Goal: Register for event/course

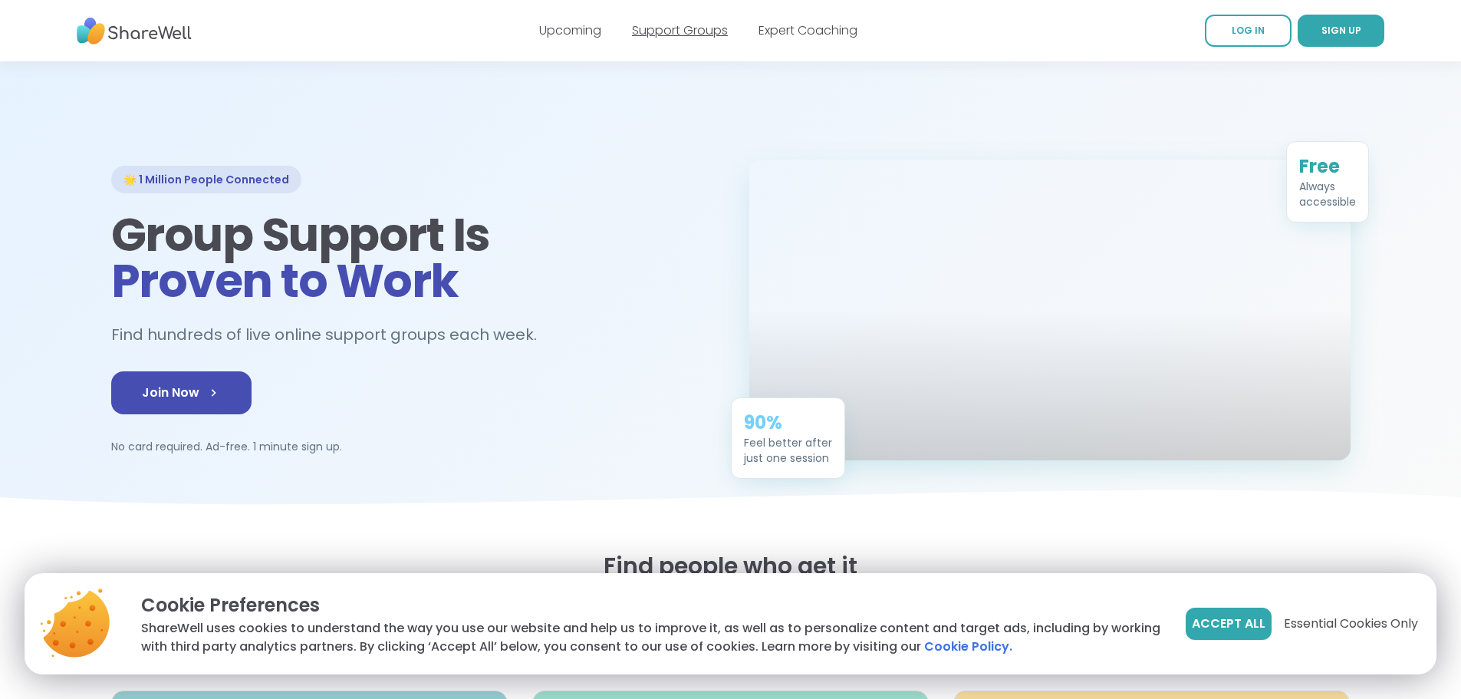
click at [668, 25] on link "Support Groups" at bounding box center [680, 30] width 96 height 18
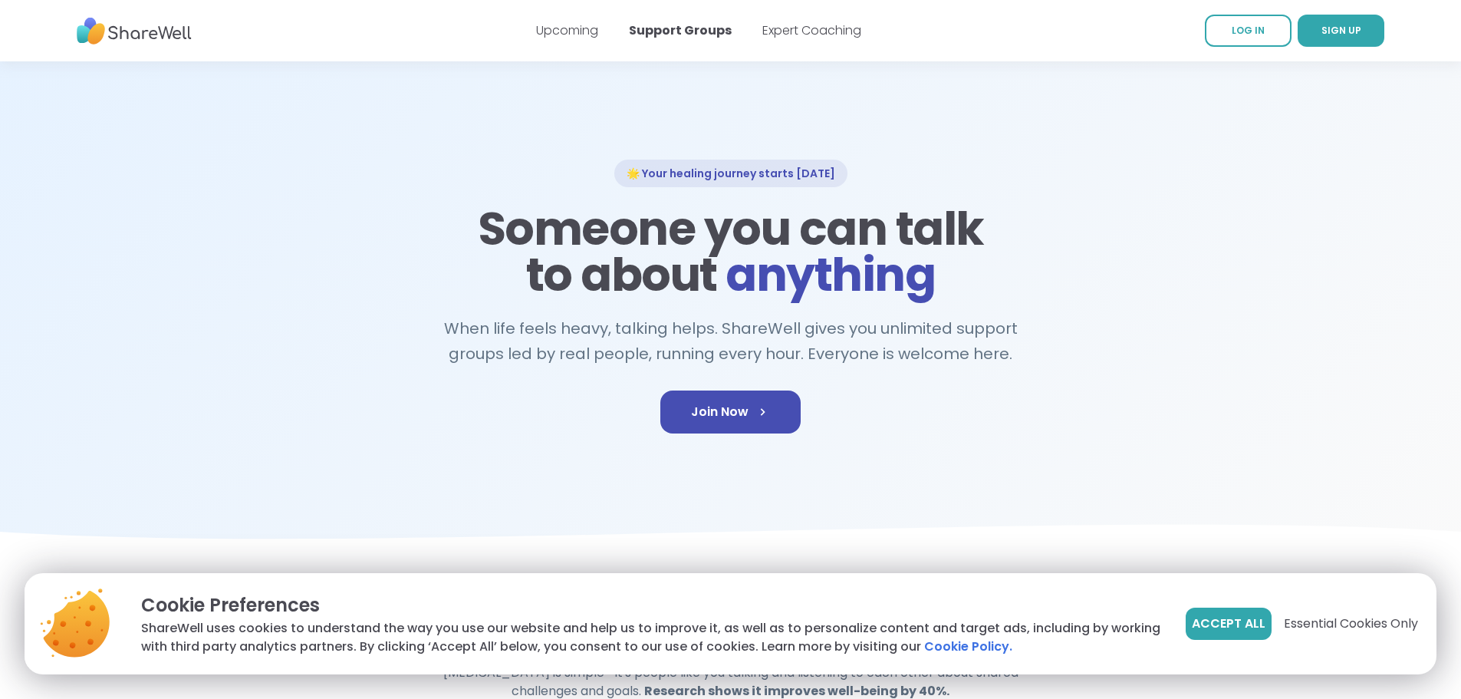
click at [1224, 608] on button "Accept All" at bounding box center [1229, 624] width 86 height 32
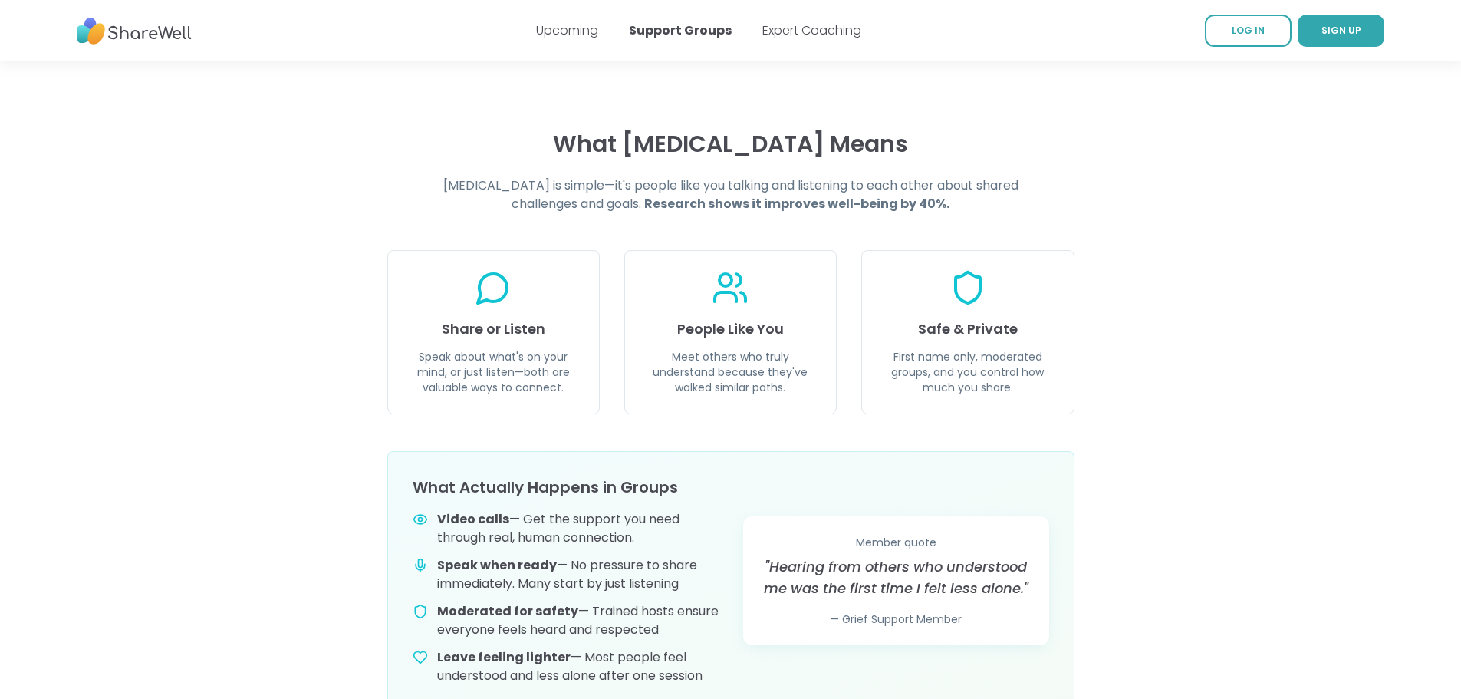
scroll to position [403, 0]
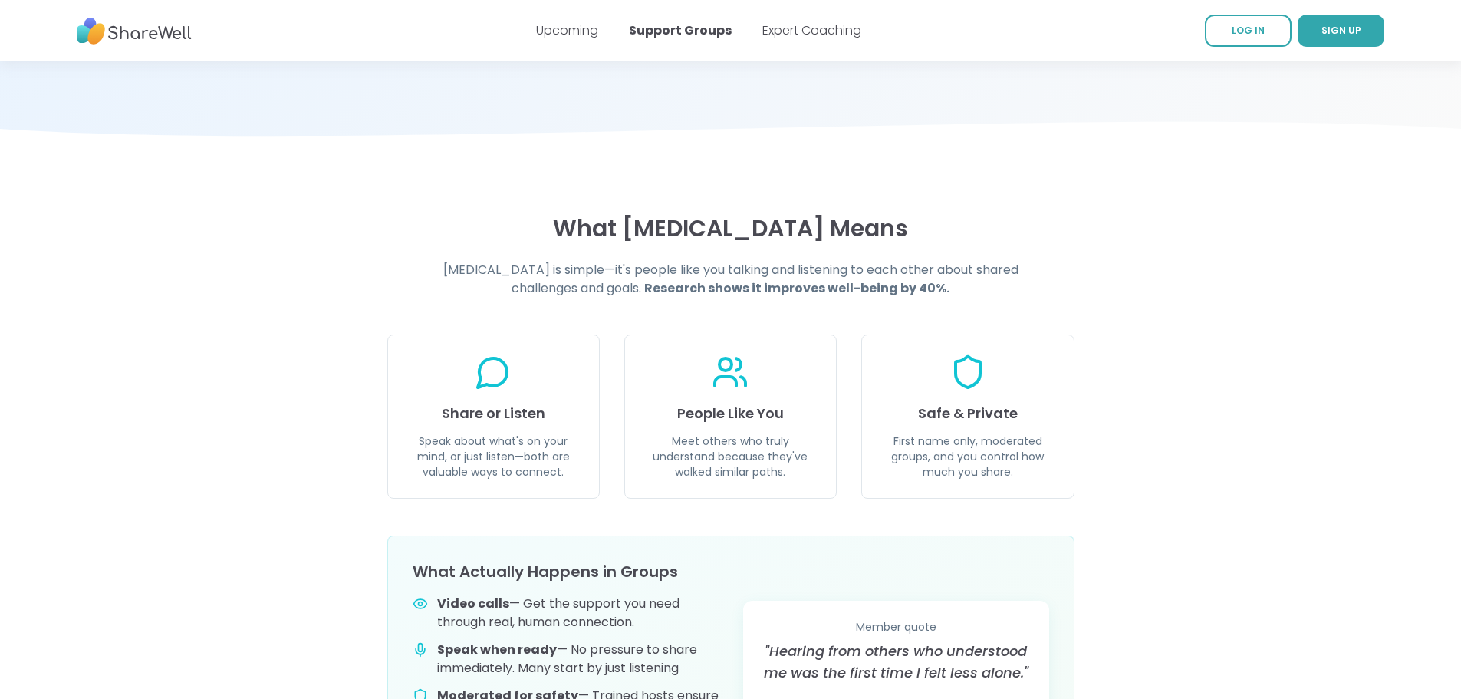
drag, startPoint x: 209, startPoint y: 292, endPoint x: 218, endPoint y: 285, distance: 11.5
click at [217, 286] on div "What Peer Support Means Peer support is simple—it's people like you talking and…" at bounding box center [731, 505] width 1289 height 580
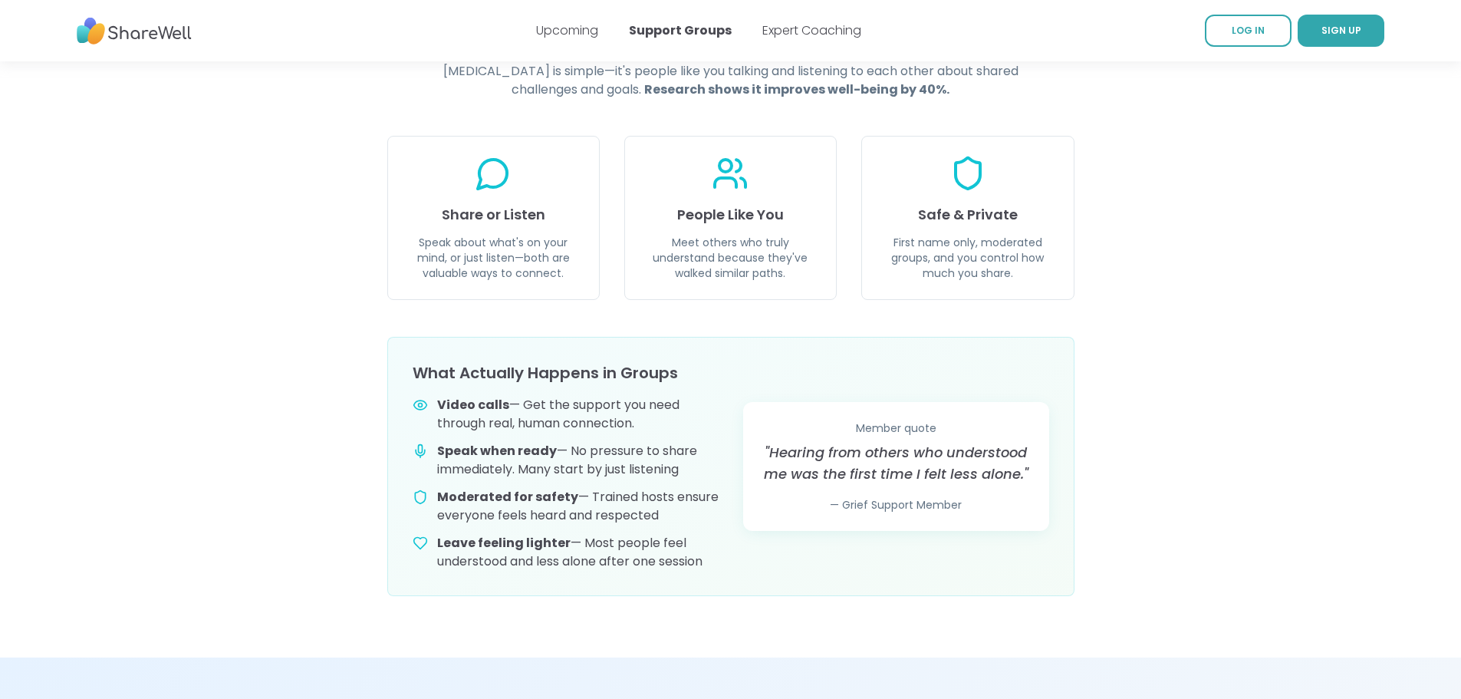
scroll to position [1477, 0]
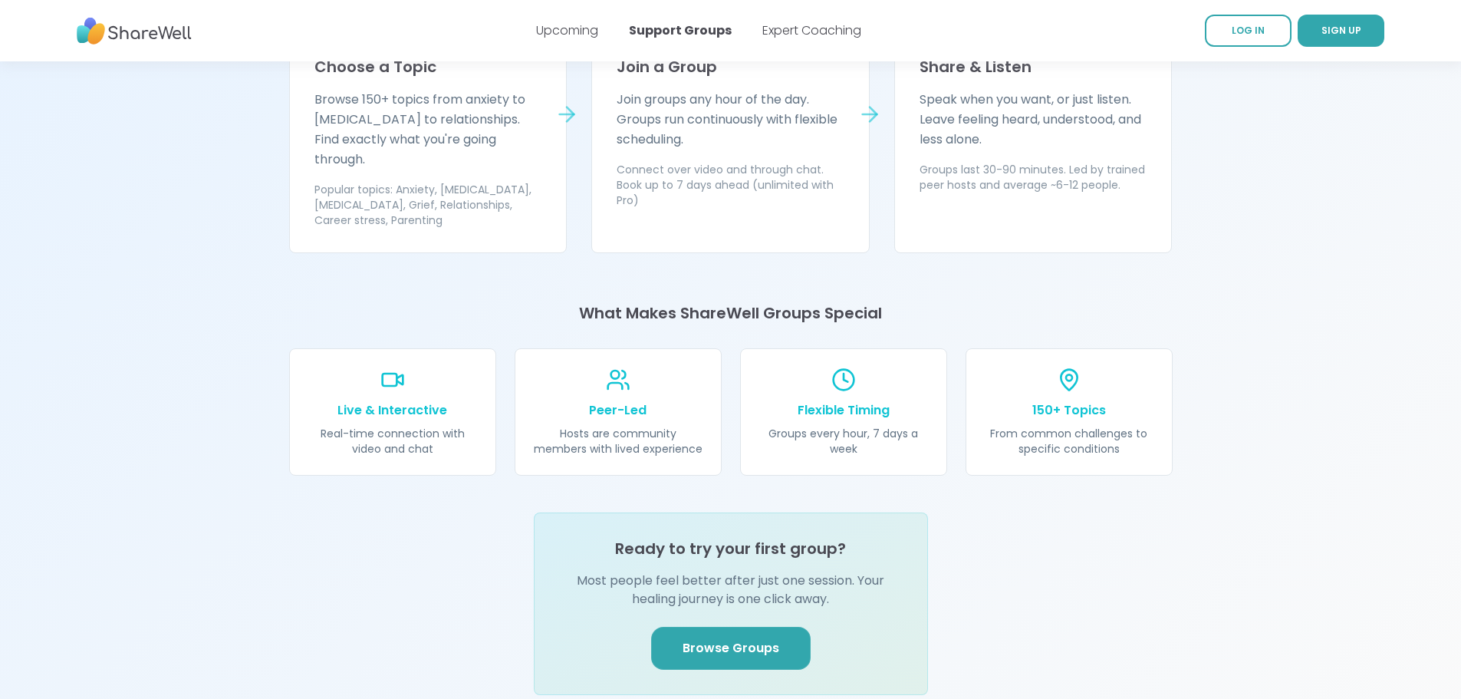
click at [723, 627] on link "Browse Groups" at bounding box center [731, 648] width 160 height 43
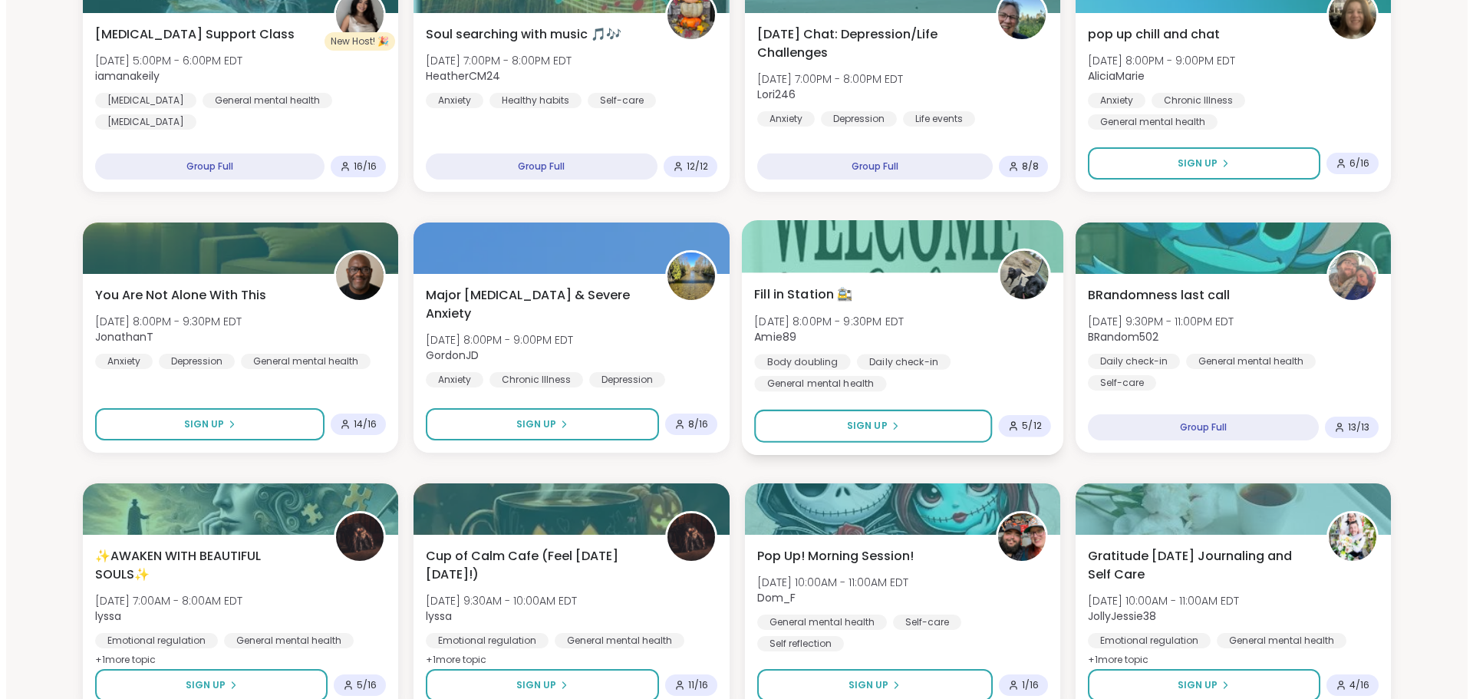
scroll to position [716, 0]
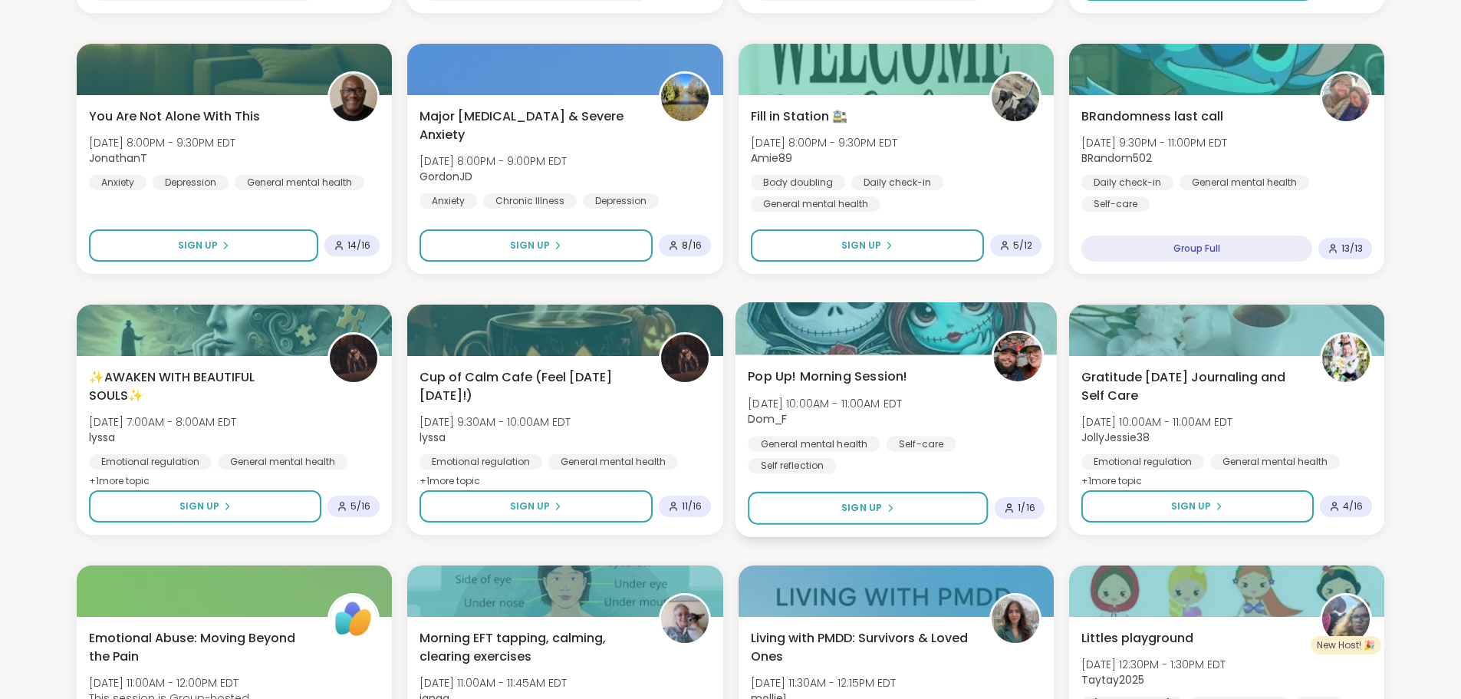
drag, startPoint x: 833, startPoint y: 378, endPoint x: 983, endPoint y: 442, distance: 162.6
click at [983, 442] on div "General mental health Self-care Self reflection" at bounding box center [896, 455] width 297 height 38
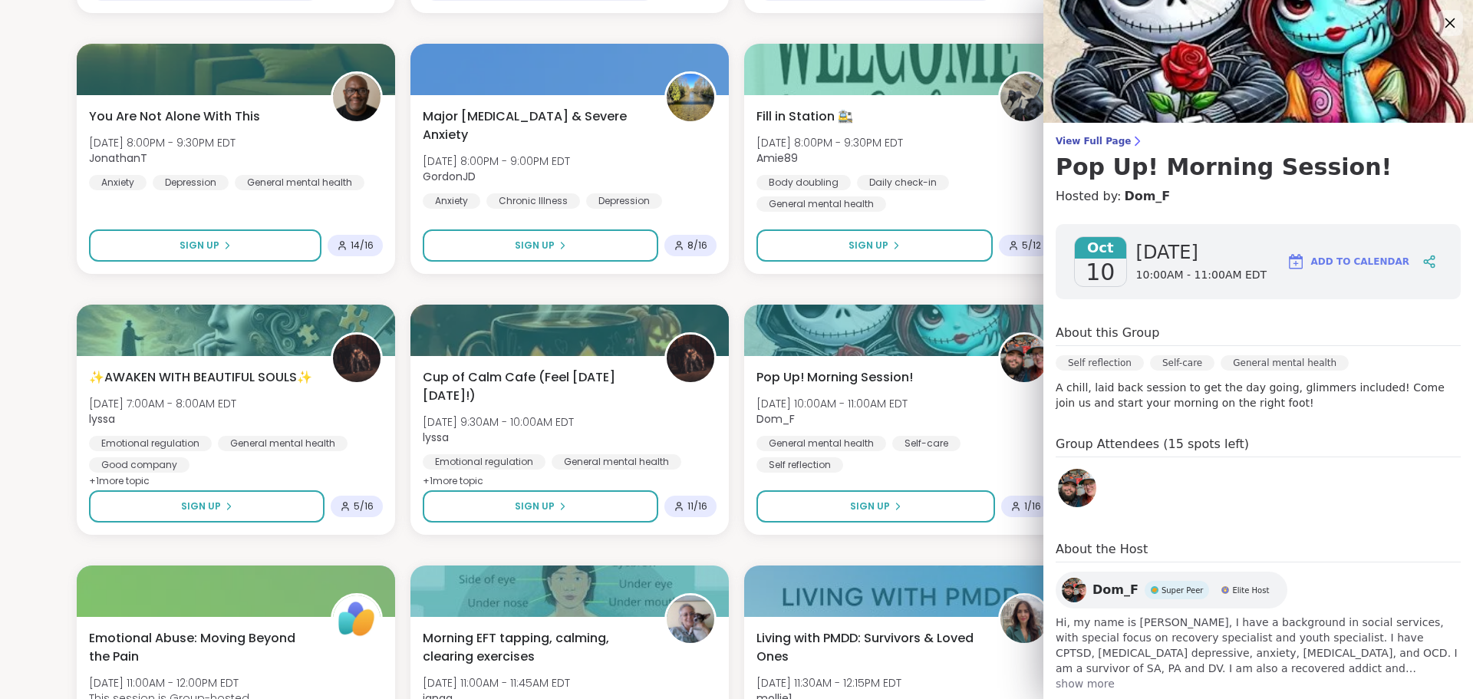
click at [1440, 21] on icon at bounding box center [1449, 22] width 19 height 19
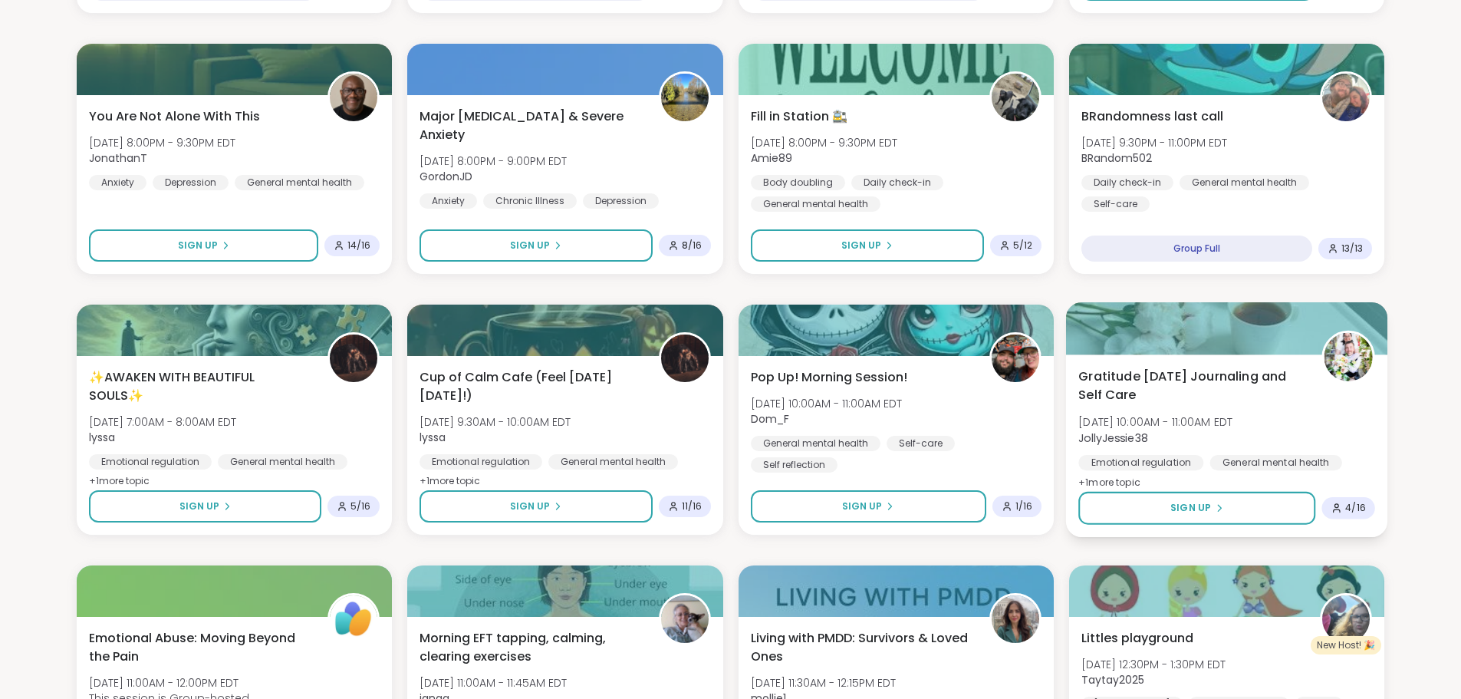
click at [1309, 413] on div "Gratitude Friday Journaling and Self Care Fri, Oct 10 | 10:00AM - 11:00AM EDT J…" at bounding box center [1226, 429] width 297 height 125
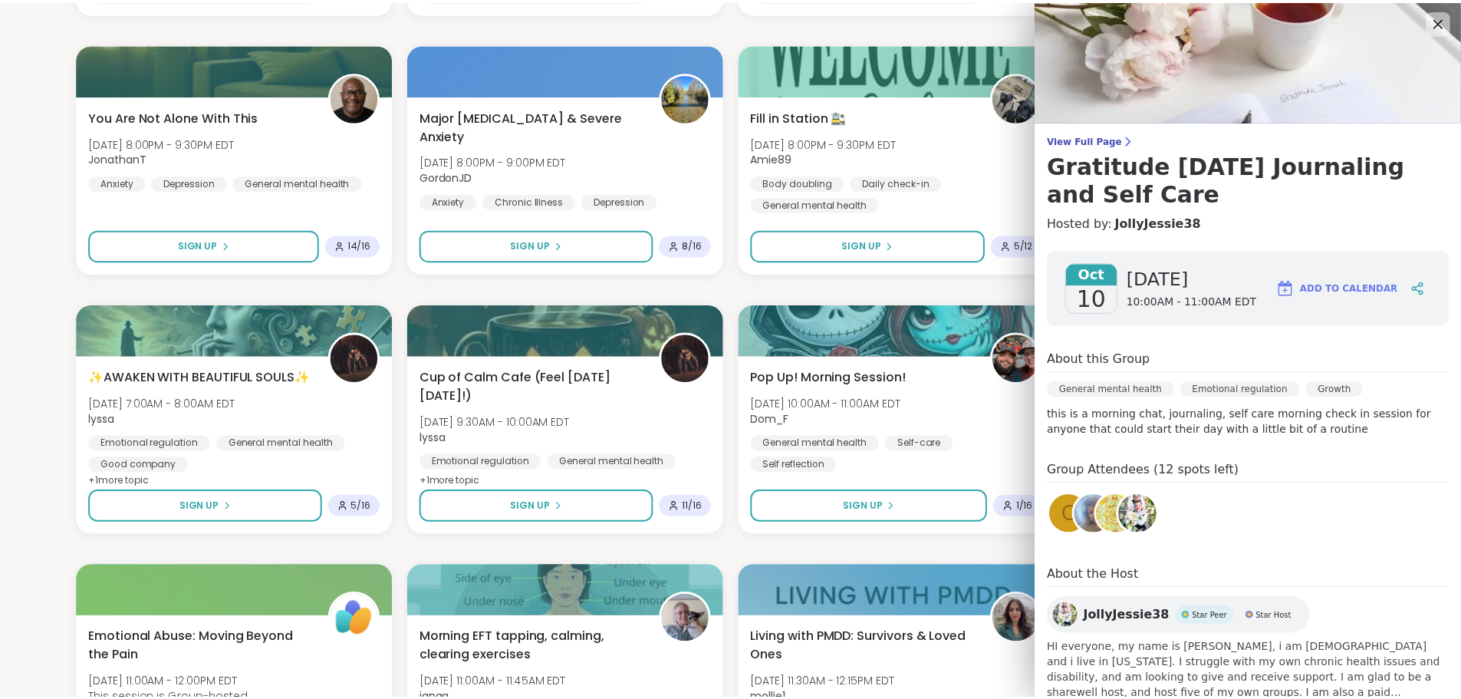
scroll to position [0, 0]
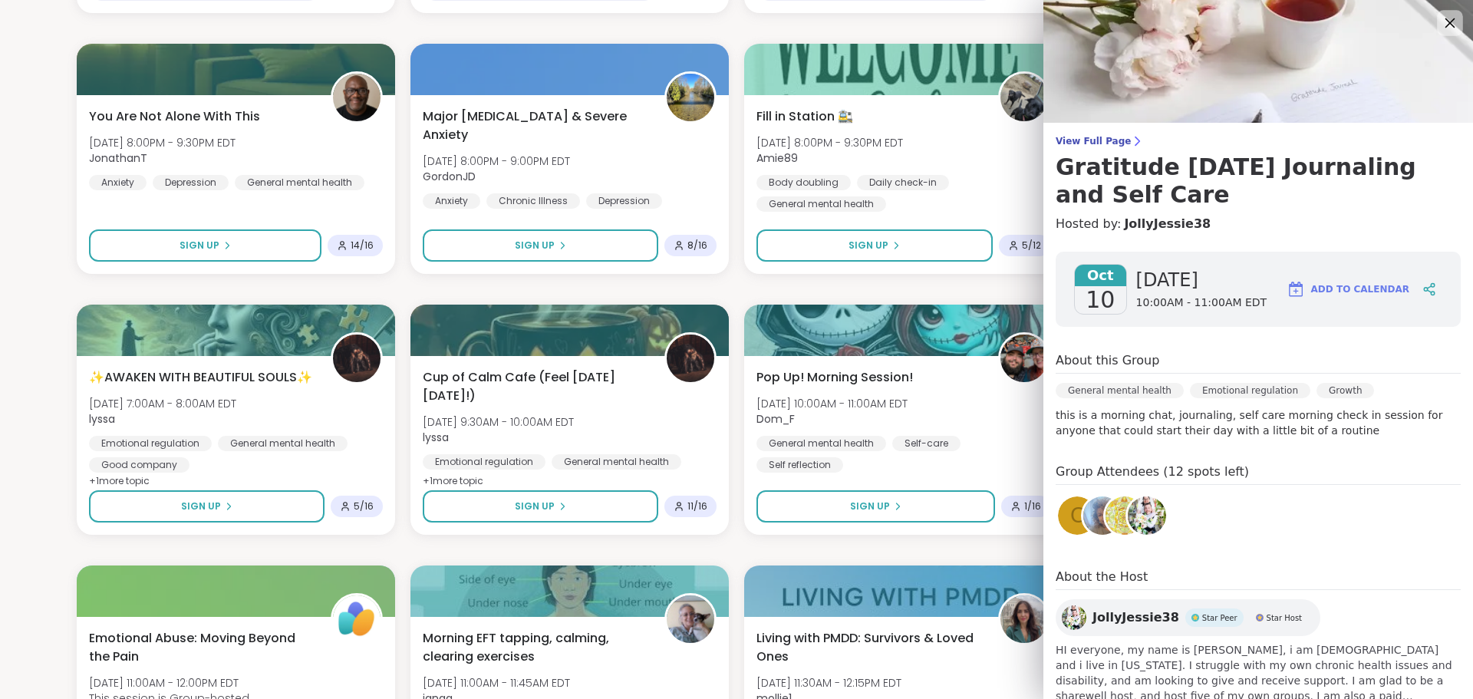
click at [1440, 18] on icon at bounding box center [1449, 22] width 19 height 19
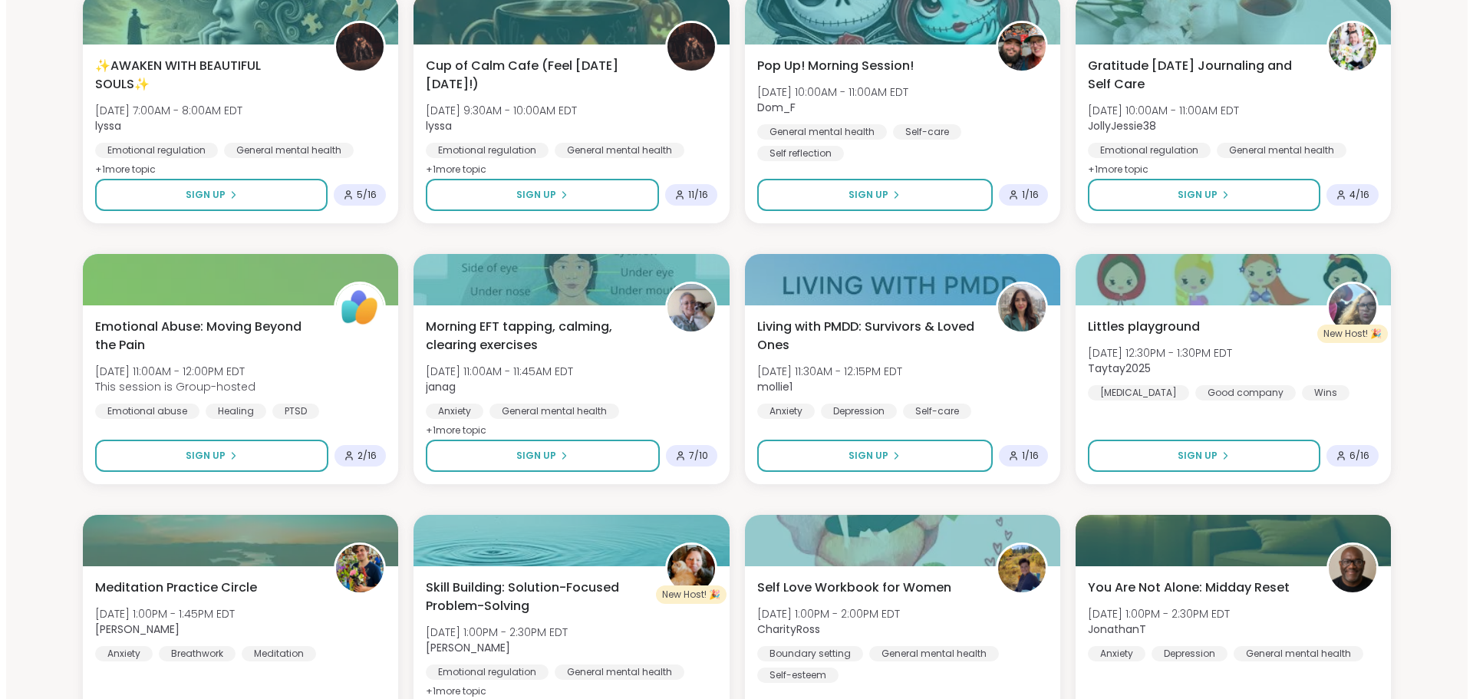
scroll to position [1074, 0]
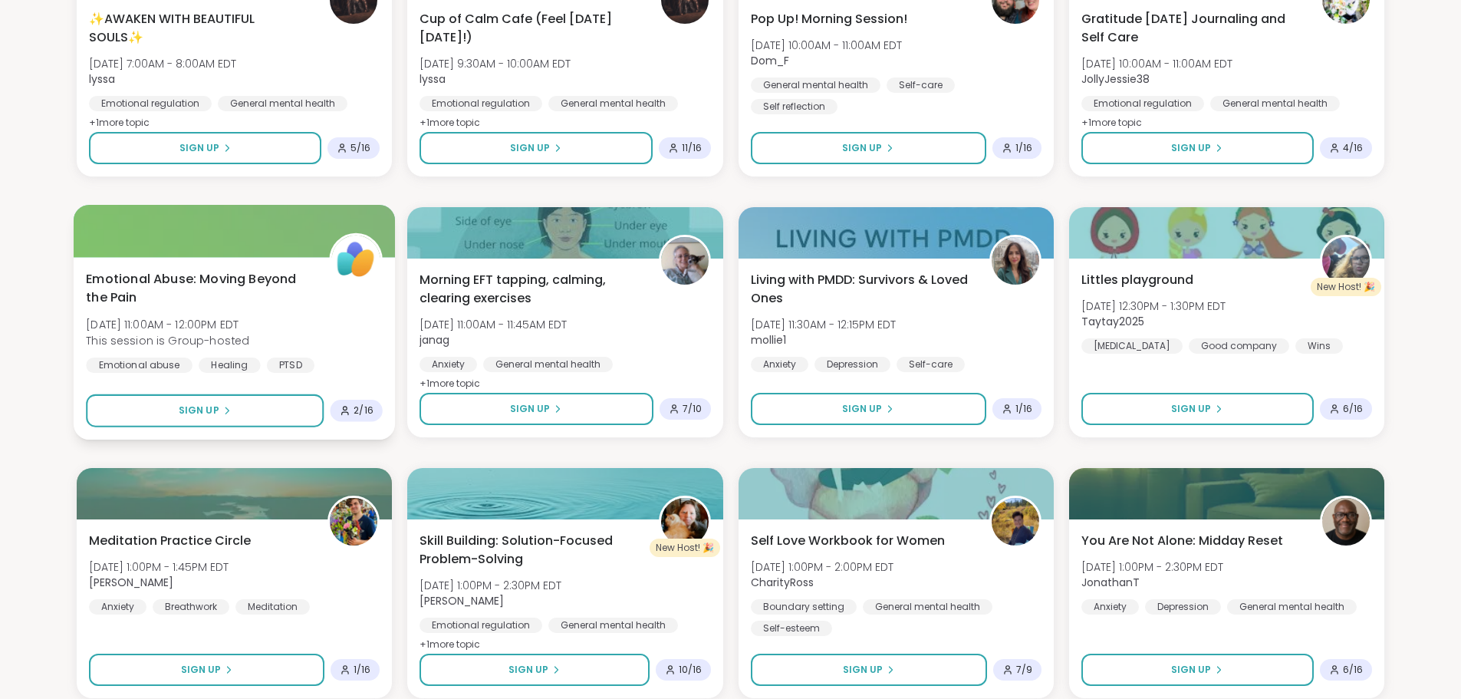
click at [308, 320] on div "Emotional Abuse: Moving Beyond the Pain Fri, Oct 10 | 11:00AM - 12:00PM EDT Thi…" at bounding box center [234, 322] width 297 height 104
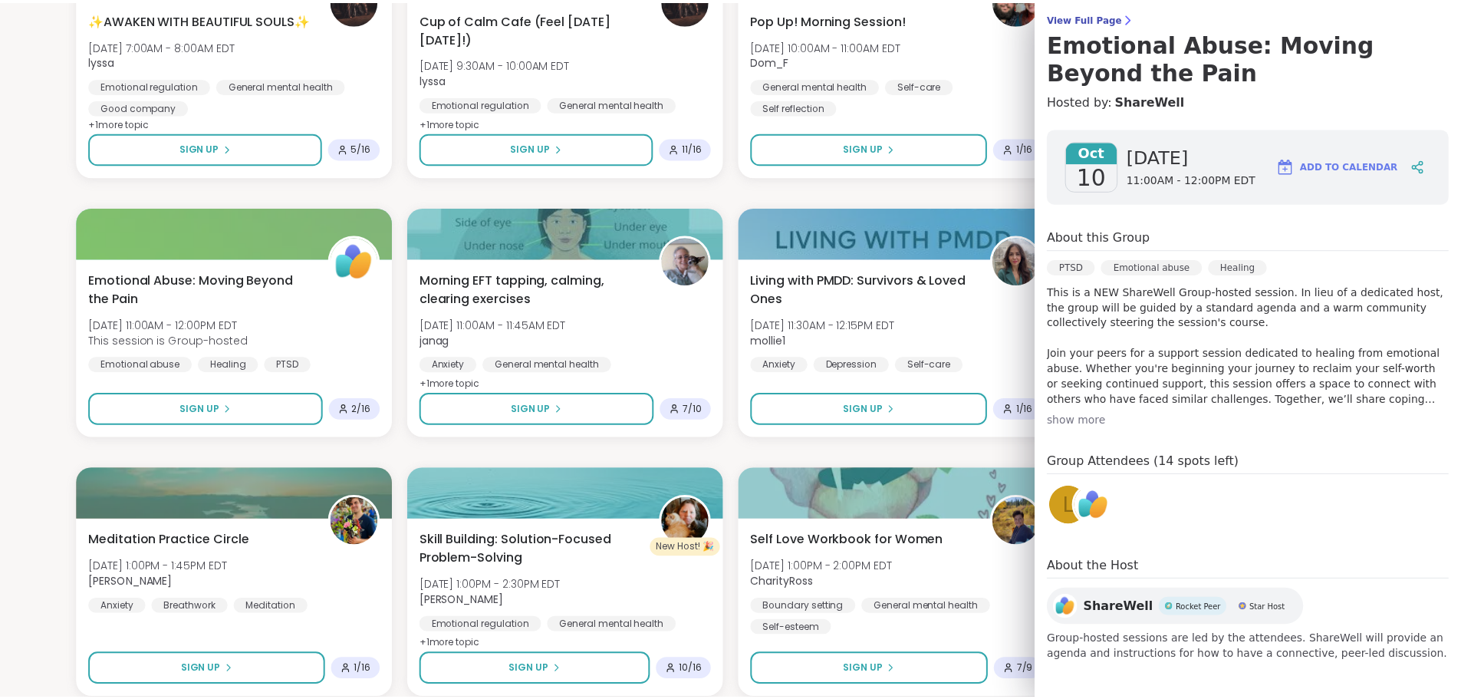
scroll to position [124, 0]
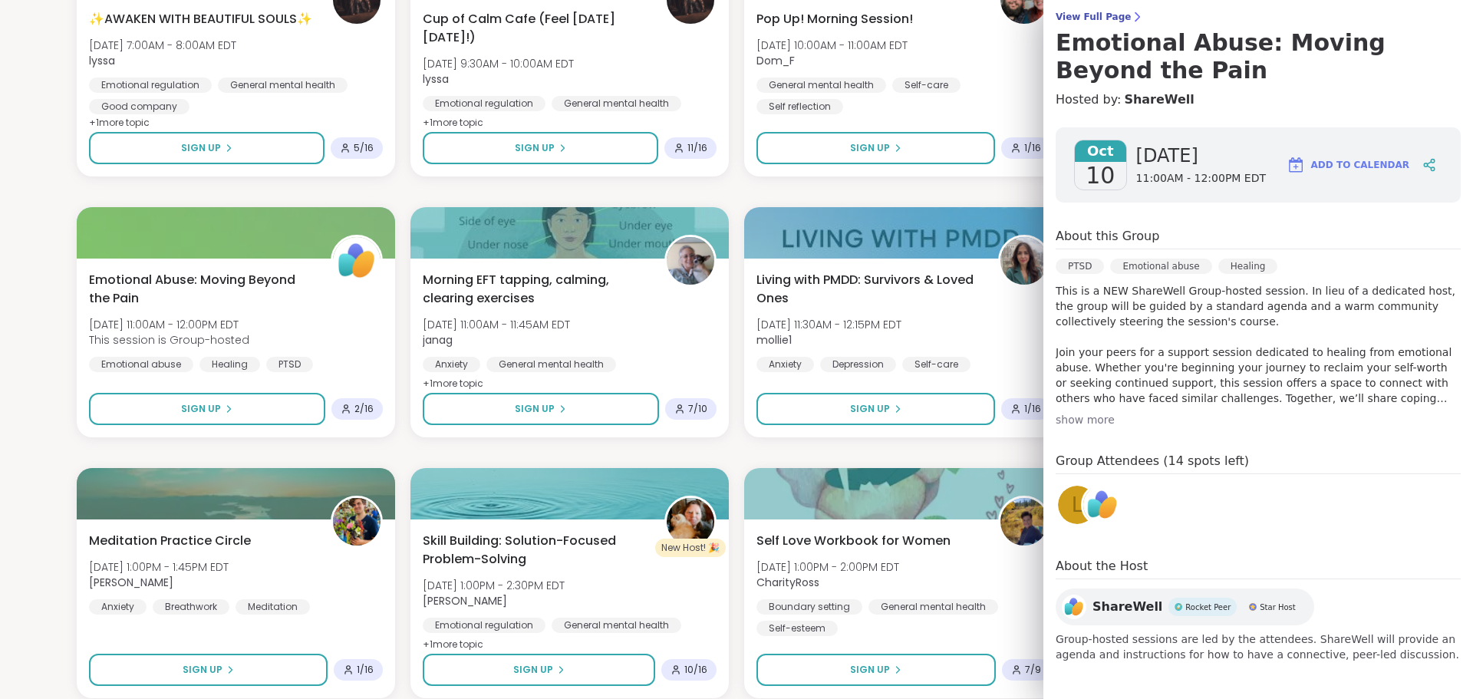
click at [1091, 422] on div "show more" at bounding box center [1257, 419] width 405 height 15
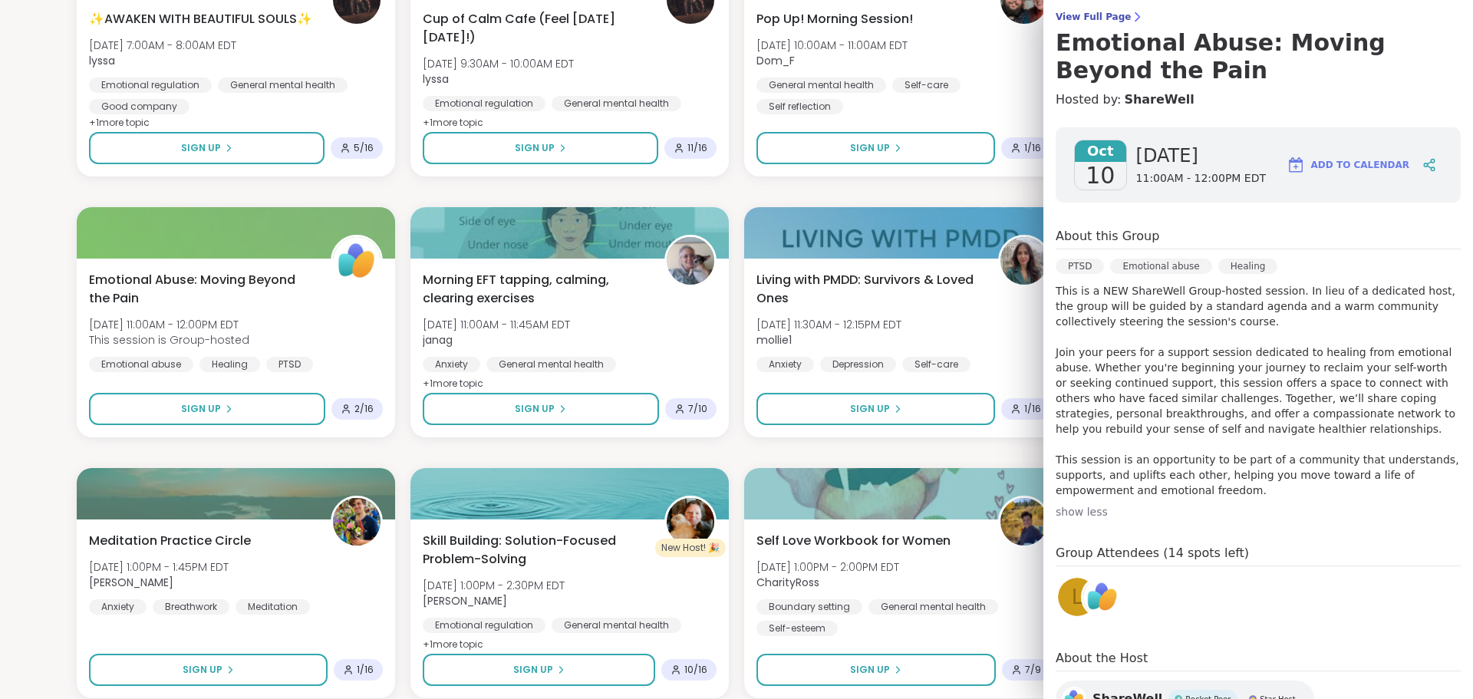
click at [32, 356] on section "Search Filter 1 Mental Health Clear All All Growth Mental Health Relationships …" at bounding box center [736, 257] width 1473 height 2541
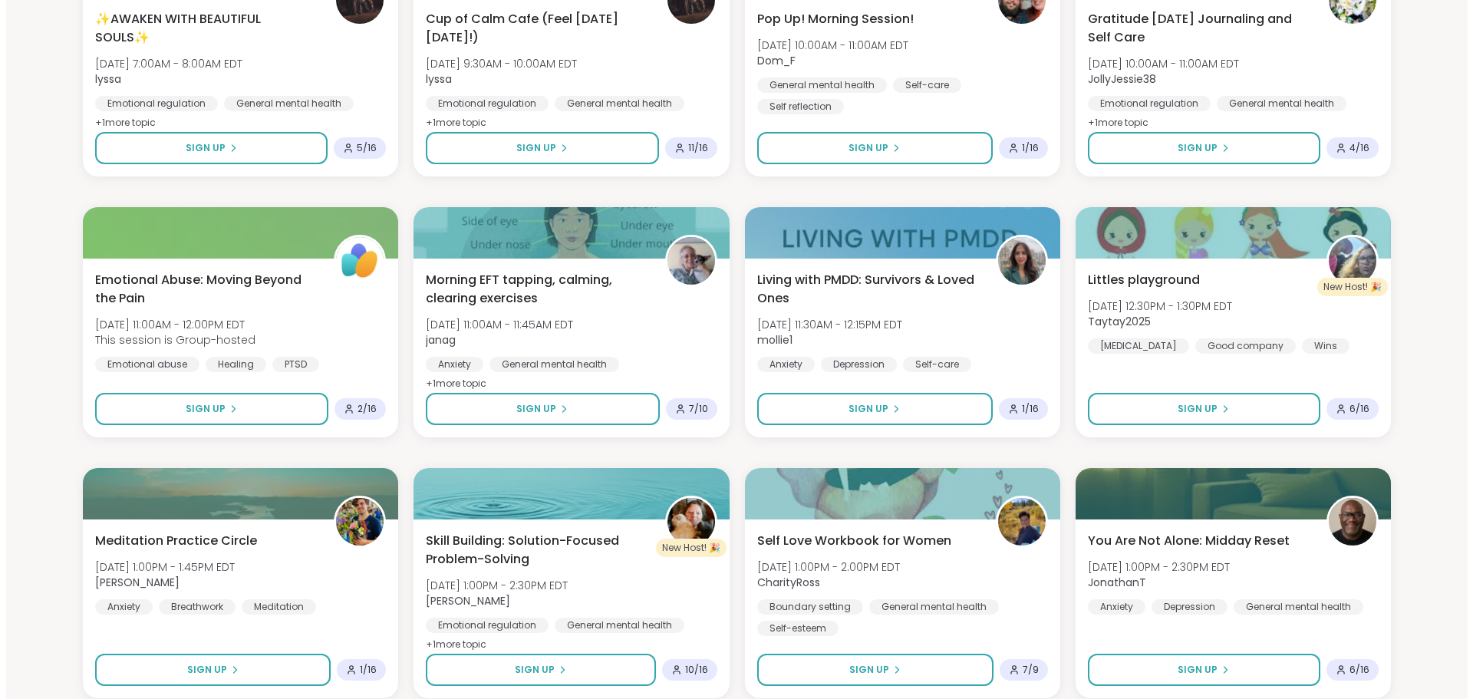
scroll to position [1253, 0]
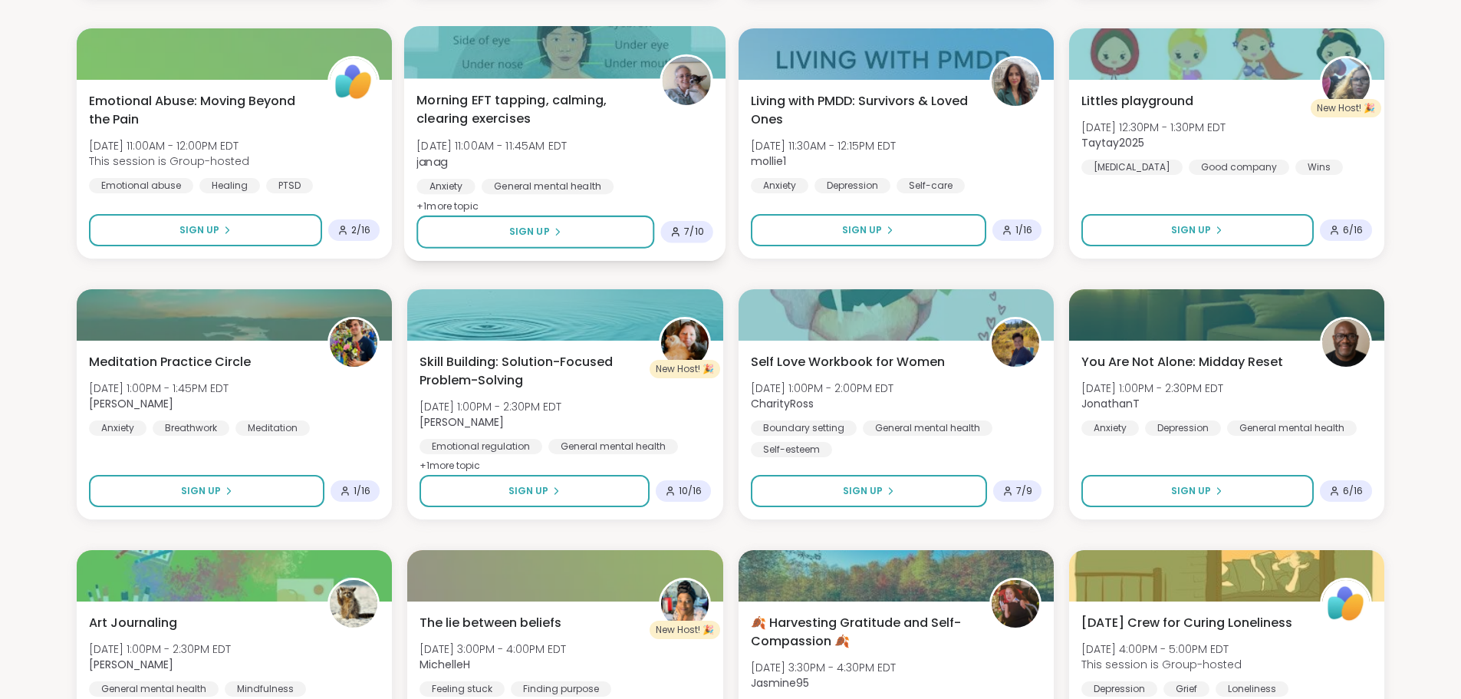
click at [577, 107] on span "Morning EFT tapping, calming, clearing exercises" at bounding box center [530, 110] width 226 height 38
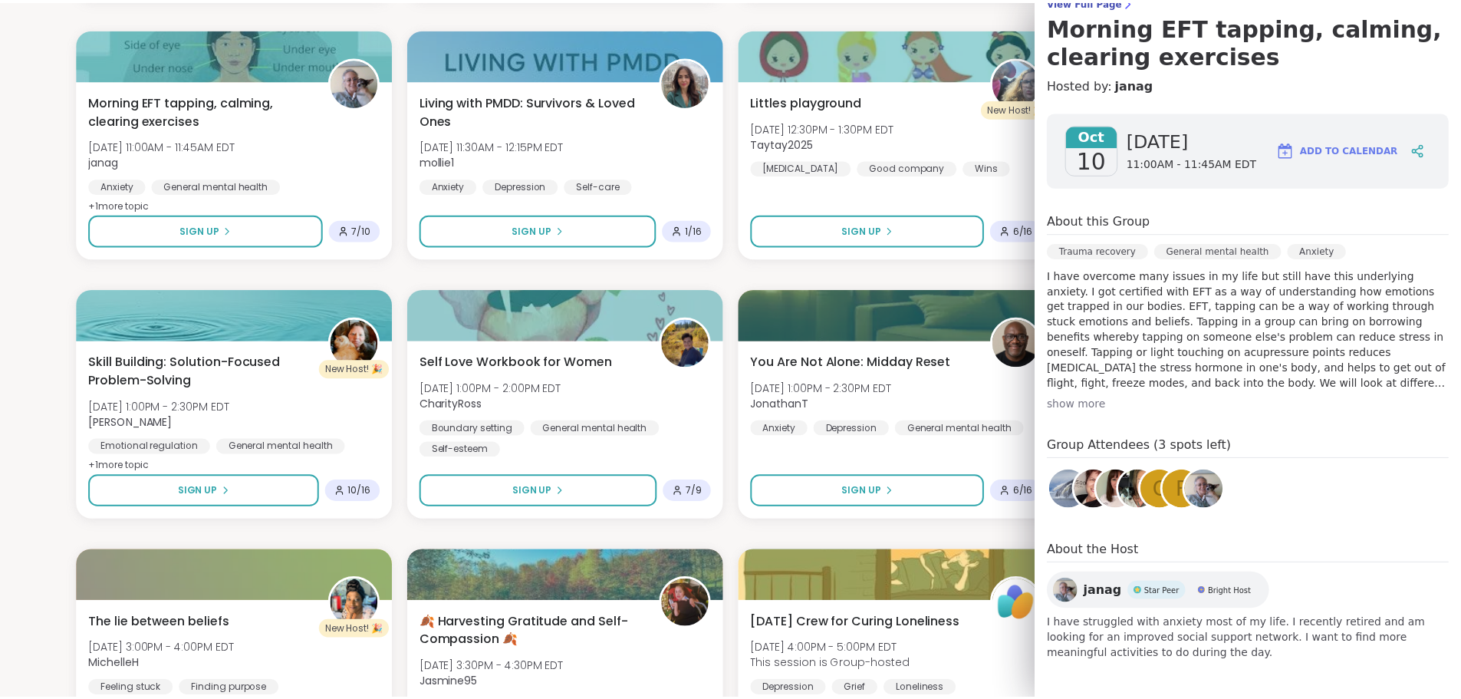
scroll to position [992, 0]
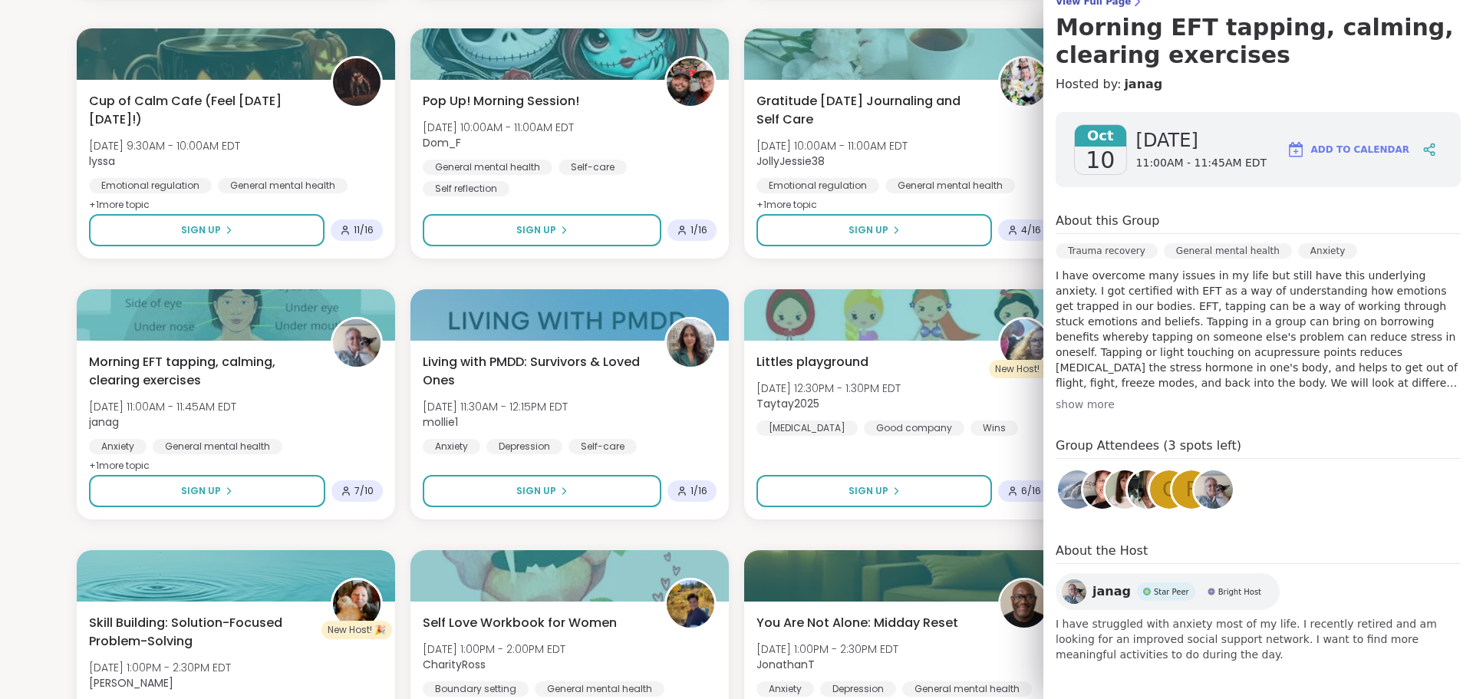
click at [7, 344] on section "Search Filter 1 Mental Health Clear All All Growth Mental Health Relationships …" at bounding box center [736, 340] width 1473 height 2541
click at [10, 341] on section "Search Filter 1 Mental Health Clear All All Growth Mental Health Relationships …" at bounding box center [736, 340] width 1473 height 2541
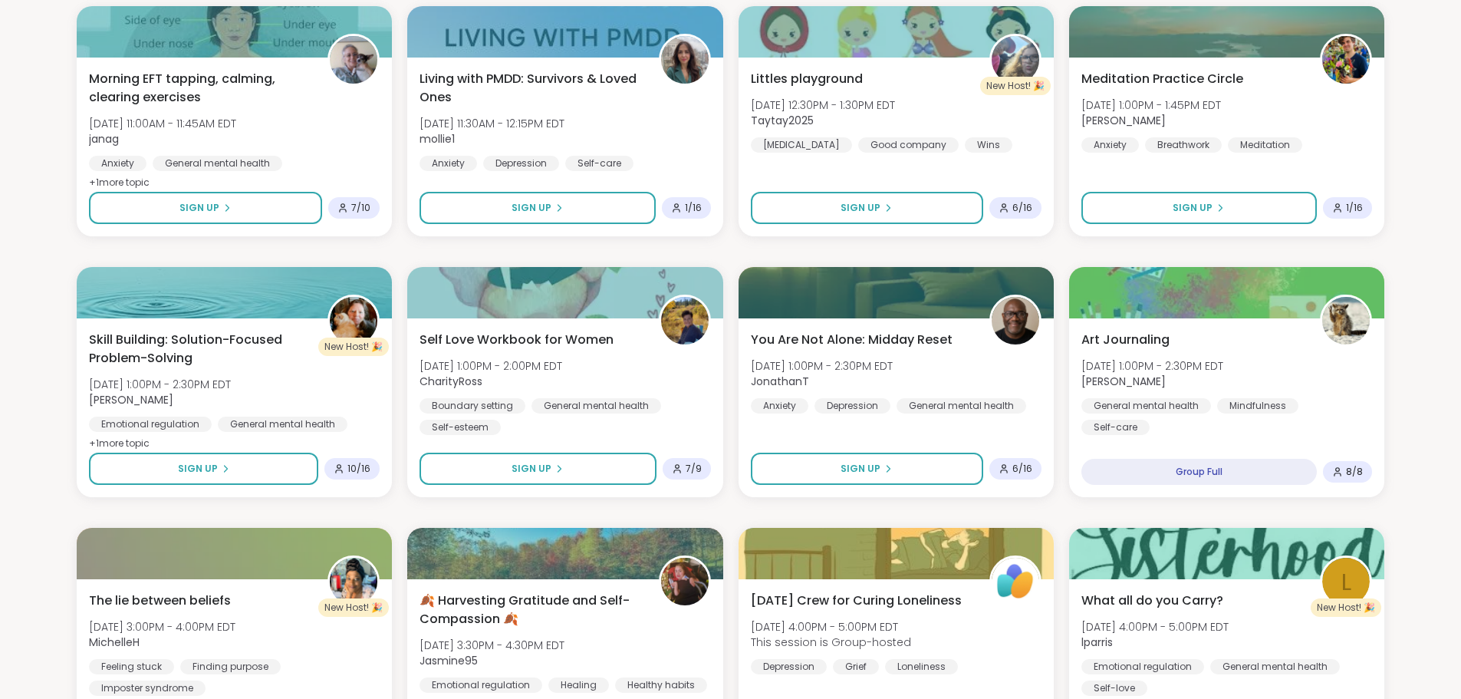
scroll to position [1350, 0]
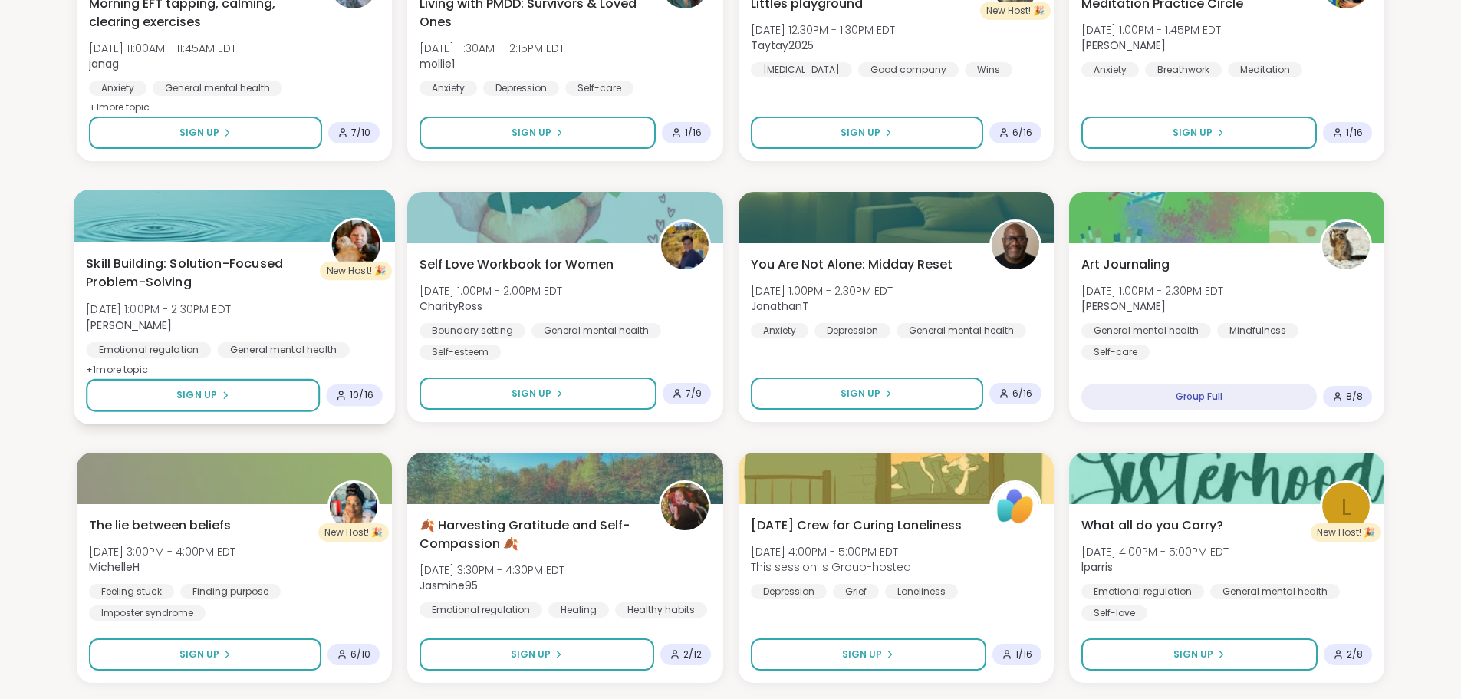
click at [215, 295] on div "Skill Building: Solution-Focused Problem-Solving Fri, Oct 10 | 1:00PM - 2:30PM …" at bounding box center [234, 317] width 297 height 125
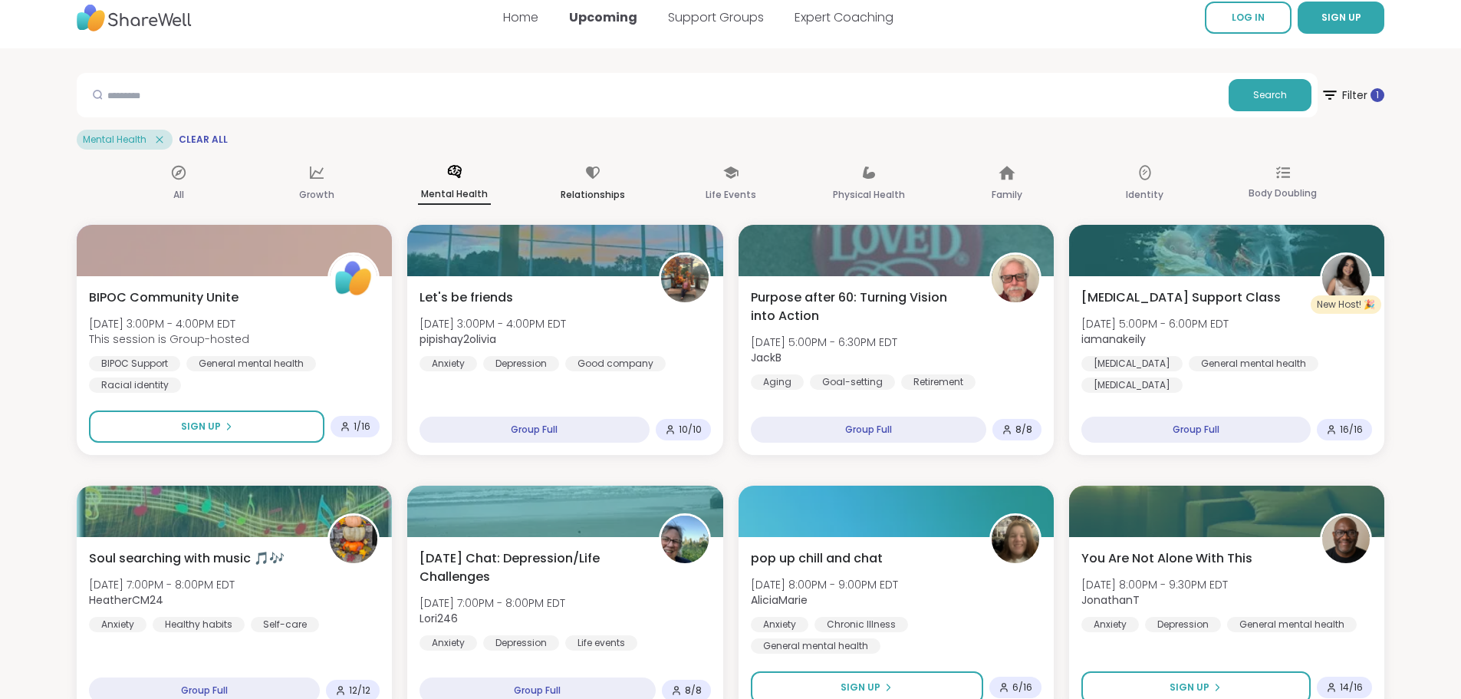
scroll to position [0, 0]
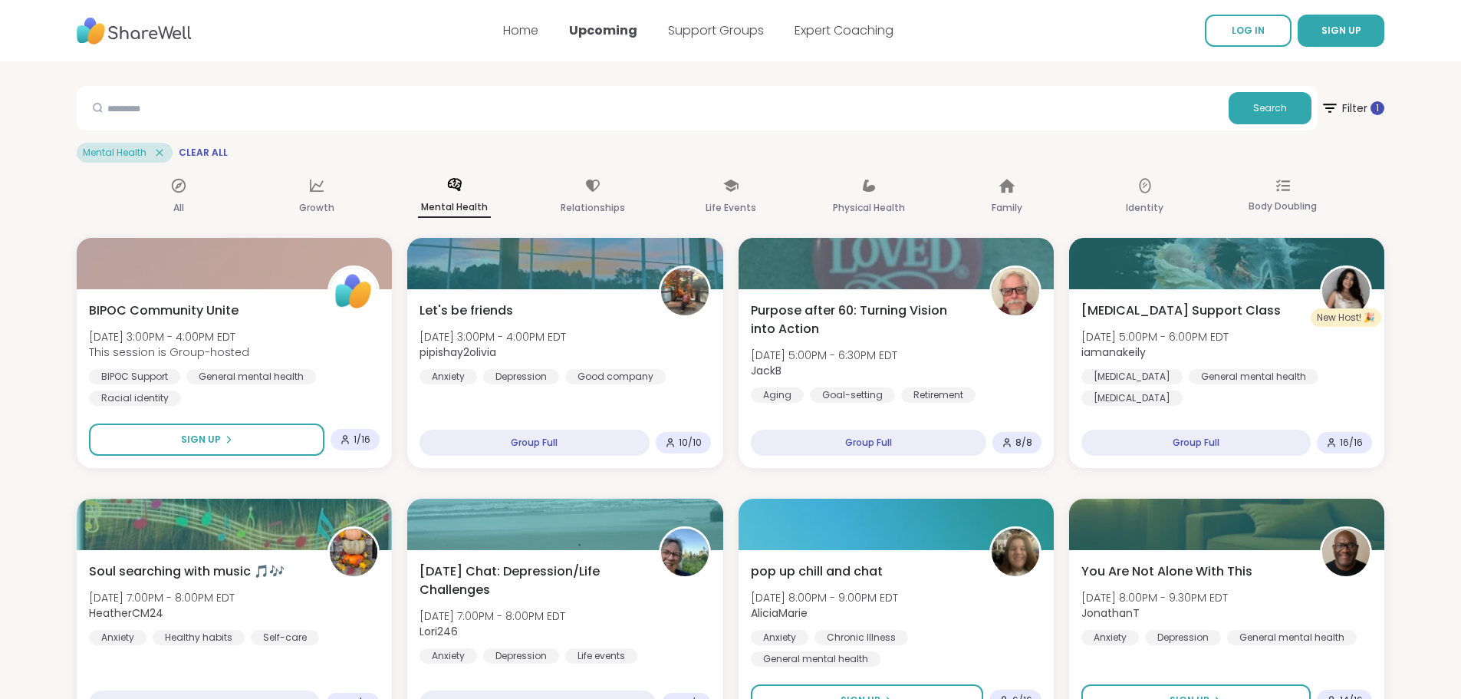
click at [127, 29] on img at bounding box center [134, 31] width 115 height 42
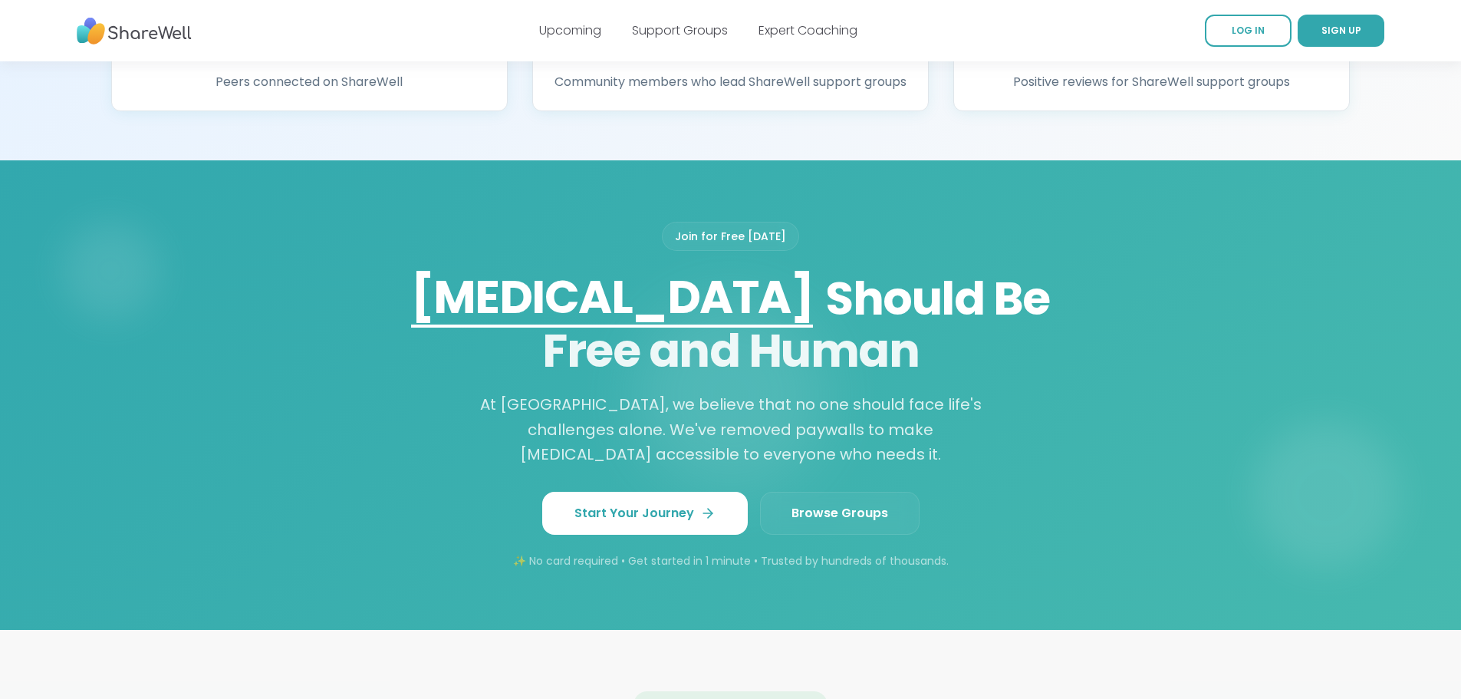
click at [806, 522] on span "Browse Groups" at bounding box center [840, 513] width 97 height 18
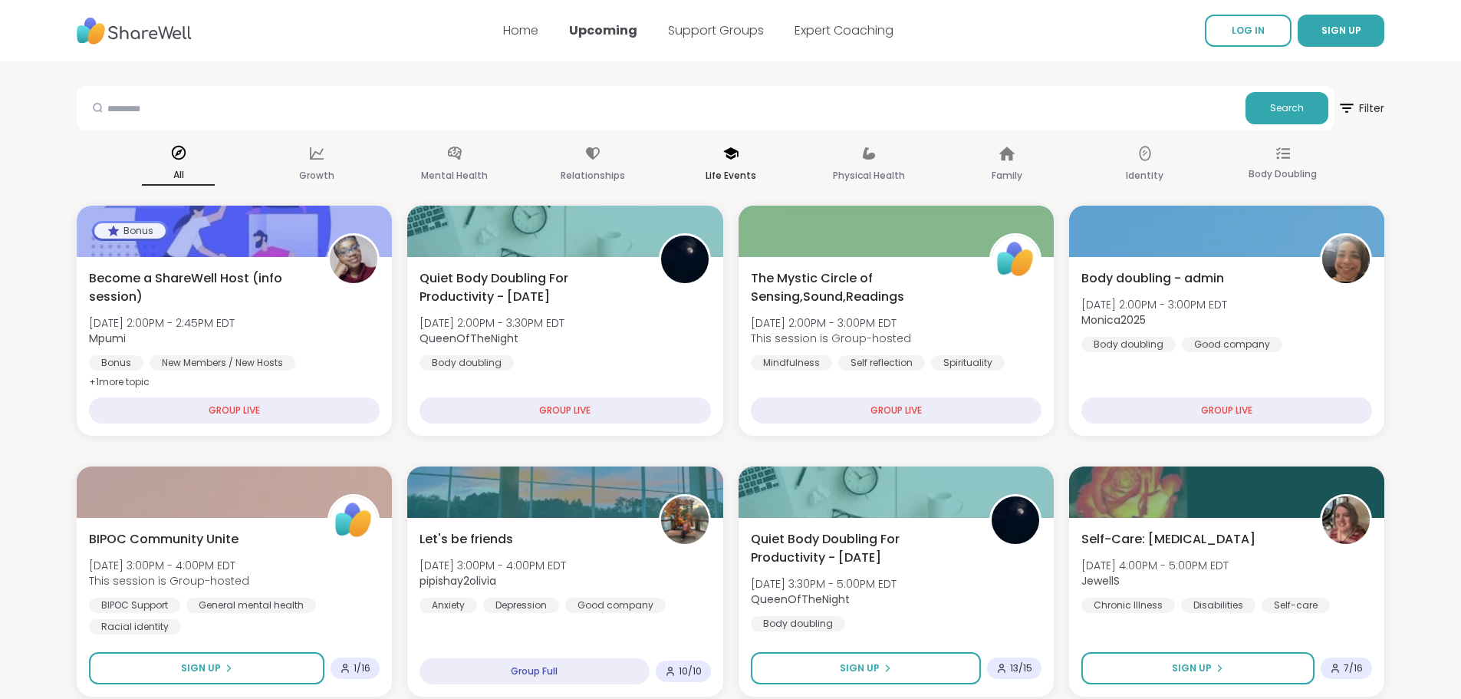
click at [714, 144] on div "Life Events" at bounding box center [730, 165] width 73 height 57
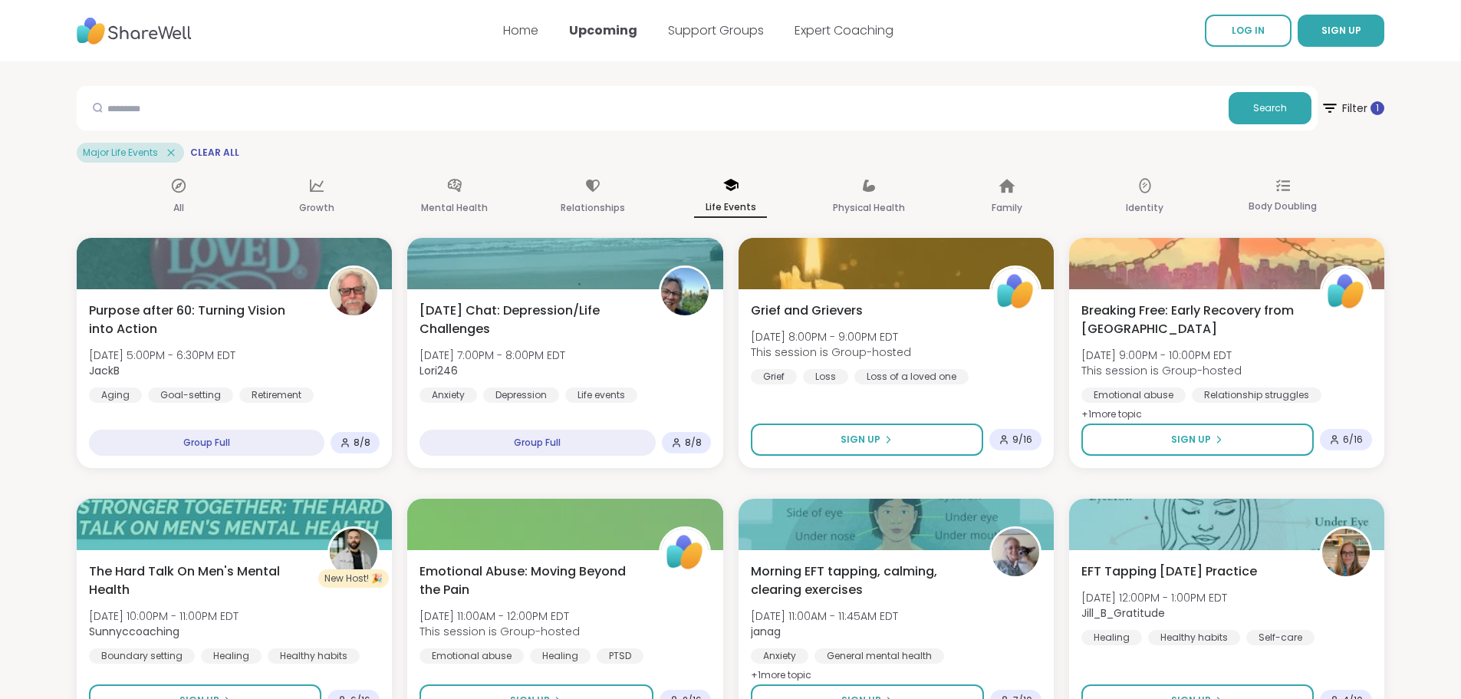
drag, startPoint x: 614, startPoint y: 1, endPoint x: 384, endPoint y: 51, distance: 235.5
click at [384, 51] on nav "Home Upcoming Support Groups Expert Coaching LOG IN SIGN UP" at bounding box center [730, 30] width 1461 height 61
